Goal: Transaction & Acquisition: Purchase product/service

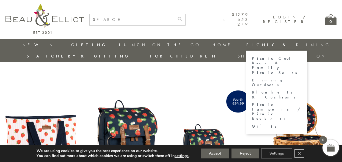
click at [252, 78] on link "Dining Outdoors" at bounding box center [277, 83] width 50 height 10
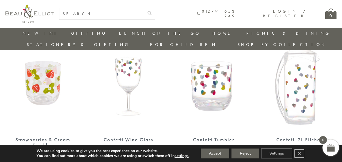
scroll to position [669, 0]
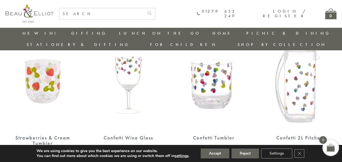
click at [57, 68] on img at bounding box center [43, 81] width 75 height 96
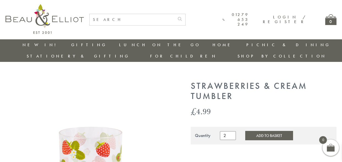
click at [229, 131] on input "2" at bounding box center [228, 135] width 16 height 9
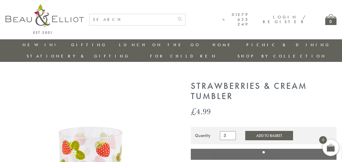
click at [229, 131] on input "3" at bounding box center [228, 135] width 16 height 9
type input "4"
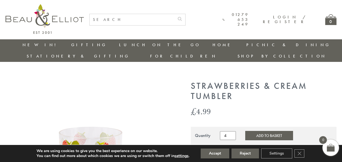
click at [229, 131] on input "4" at bounding box center [228, 135] width 16 height 9
click at [249, 131] on button "Add to Basket" at bounding box center [270, 135] width 48 height 9
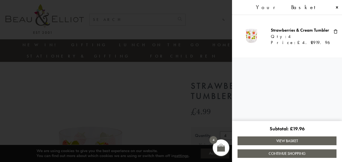
click at [297, 154] on link "Continue Shopping" at bounding box center [287, 153] width 99 height 9
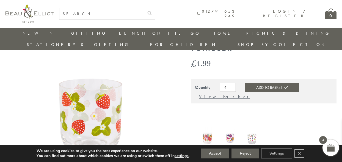
scroll to position [26, 0]
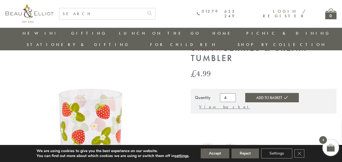
click at [268, 93] on button "Add to Basket" at bounding box center [273, 97] width 54 height 9
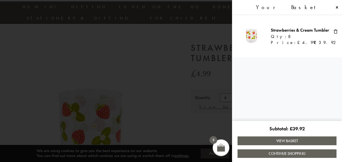
click at [293, 141] on link "View Basket" at bounding box center [287, 141] width 99 height 9
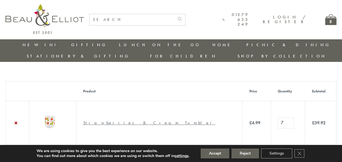
click at [278, 117] on input "7" at bounding box center [286, 122] width 16 height 11
click at [278, 117] on input "6" at bounding box center [286, 122] width 16 height 11
click at [278, 117] on input "5" at bounding box center [286, 122] width 16 height 11
type input "4"
click at [278, 117] on input "4" at bounding box center [286, 122] width 16 height 11
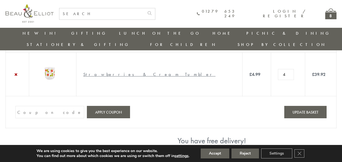
scroll to position [39, 0]
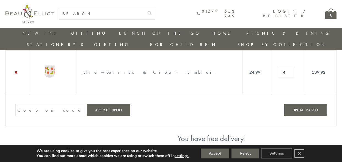
click at [306, 104] on button "Update basket" at bounding box center [306, 110] width 42 height 12
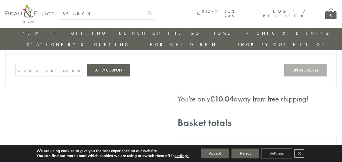
scroll to position [104, 0]
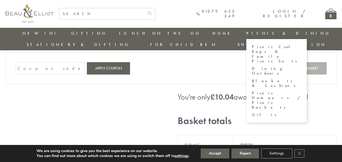
click at [252, 50] on link "Picnic Cool Bags & Family Picnic Sets" at bounding box center [277, 54] width 50 height 19
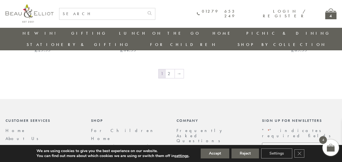
scroll to position [941, 0]
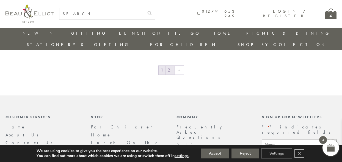
click at [171, 66] on link "2" at bounding box center [170, 70] width 9 height 9
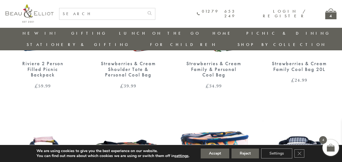
scroll to position [286, 0]
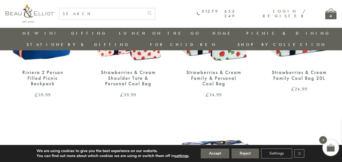
click at [332, 17] on div "4" at bounding box center [331, 14] width 11 height 11
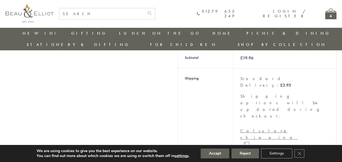
scroll to position [180, 0]
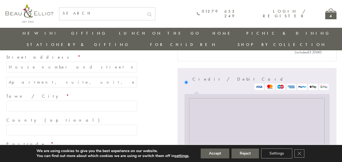
scroll to position [152, 0]
